Goal: Transaction & Acquisition: Download file/media

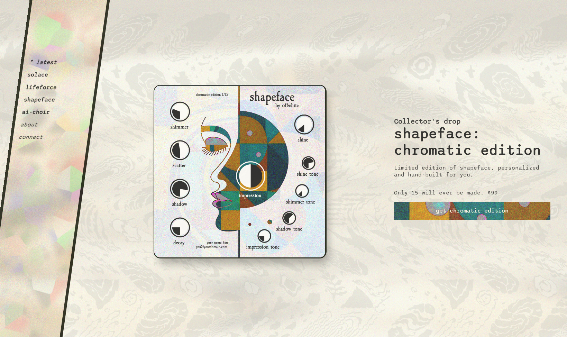
click at [38, 111] on button "ai-choir" at bounding box center [36, 112] width 29 height 7
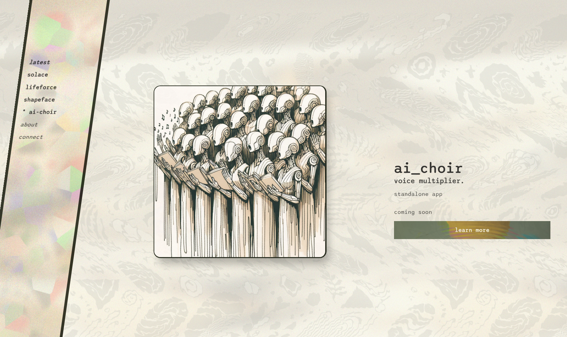
click at [42, 99] on button "shapeface" at bounding box center [40, 99] width 32 height 7
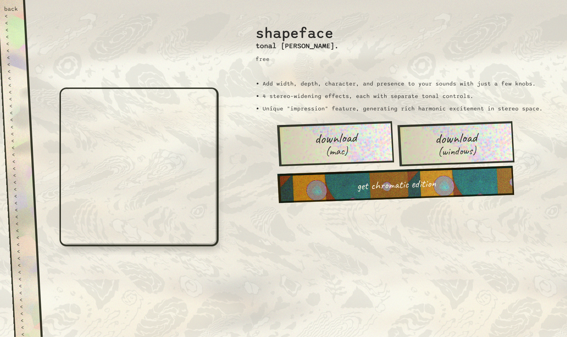
click at [325, 138] on span "download" at bounding box center [335, 138] width 43 height 16
click at [9, 7] on div "back" at bounding box center [11, 9] width 14 height 7
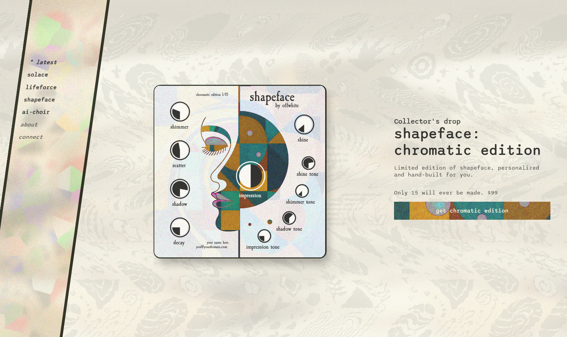
click at [48, 86] on button "lifeforce" at bounding box center [41, 87] width 32 height 7
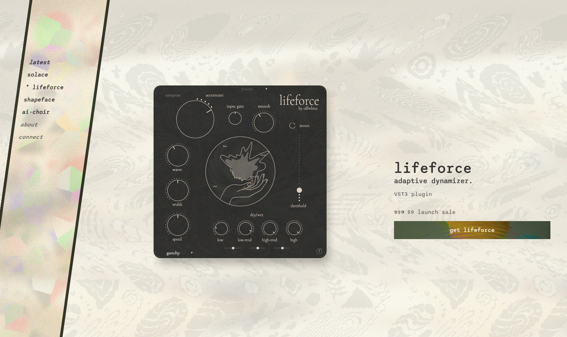
click at [461, 230] on link "get lifeforce" at bounding box center [472, 230] width 156 height 18
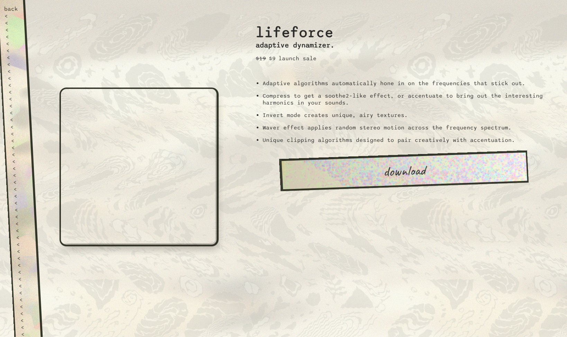
click at [410, 162] on link "download" at bounding box center [403, 170] width 249 height 41
click at [13, 9] on div "back" at bounding box center [11, 9] width 14 height 7
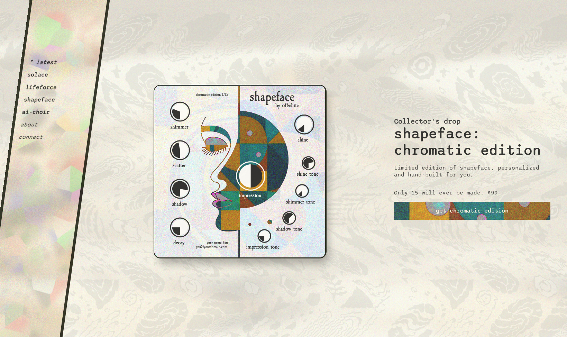
click at [39, 75] on button "solace" at bounding box center [38, 74] width 22 height 7
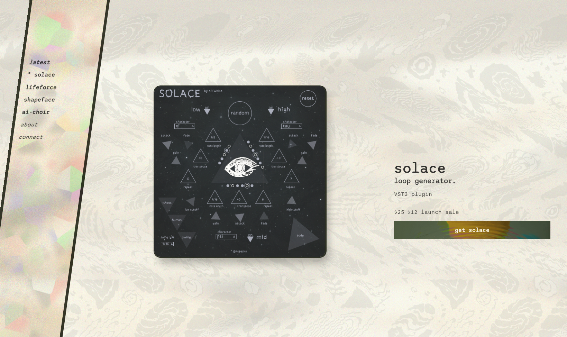
click at [473, 230] on link "get solace" at bounding box center [472, 230] width 156 height 18
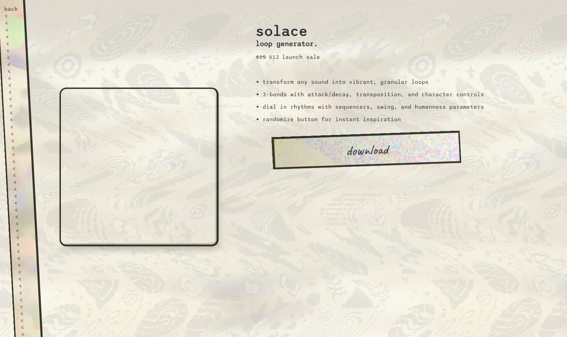
click at [386, 138] on link "download" at bounding box center [366, 149] width 190 height 39
click at [396, 151] on link "download" at bounding box center [366, 149] width 190 height 39
